Goal: Complete application form: Complete application form

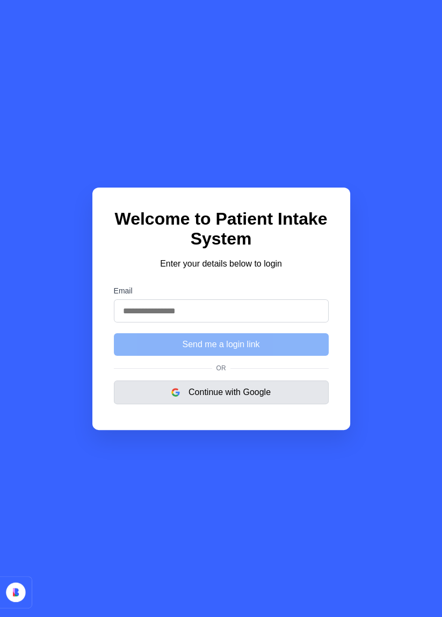
click at [236, 404] on button "Continue with Google" at bounding box center [221, 393] width 215 height 24
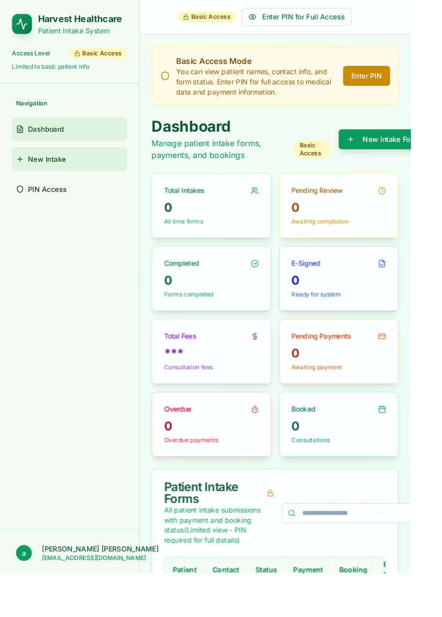
click at [87, 172] on link "New Intake" at bounding box center [75, 172] width 124 height 26
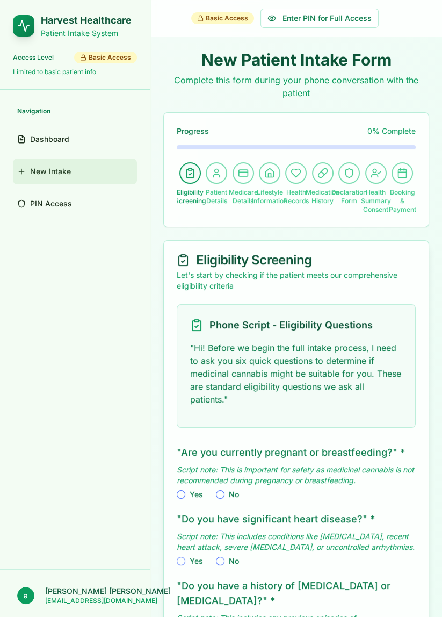
click at [215, 172] on circle at bounding box center [217, 171] width 4 height 4
click at [253, 171] on div at bounding box center [244, 173] width 22 height 22
